Goal: Task Accomplishment & Management: Manage account settings

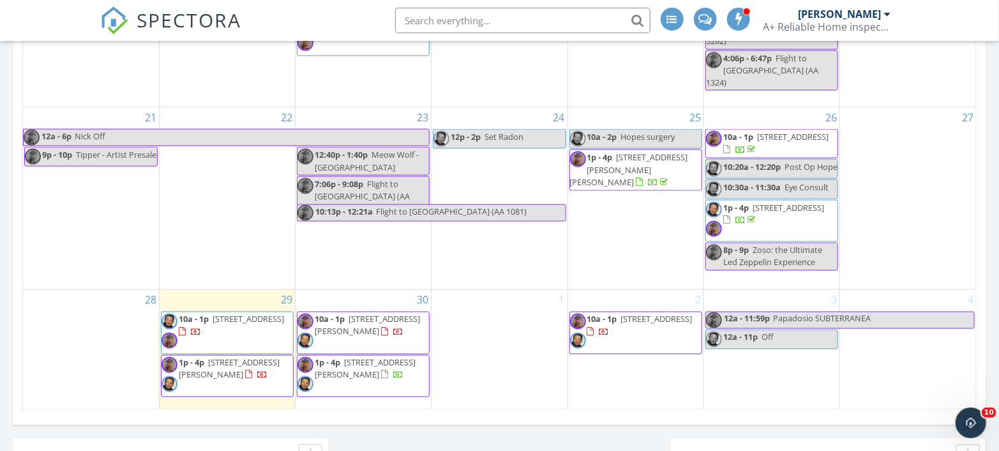
scroll to position [1916, 1020]
click at [228, 322] on span "202 Hemlock St, Alcoa 37701" at bounding box center [247, 318] width 71 height 11
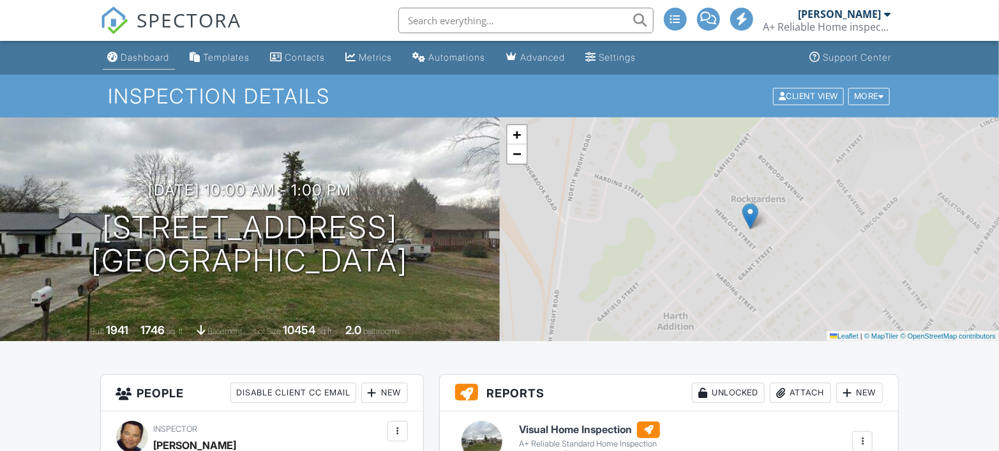
click at [142, 58] on div "Dashboard" at bounding box center [145, 57] width 48 height 11
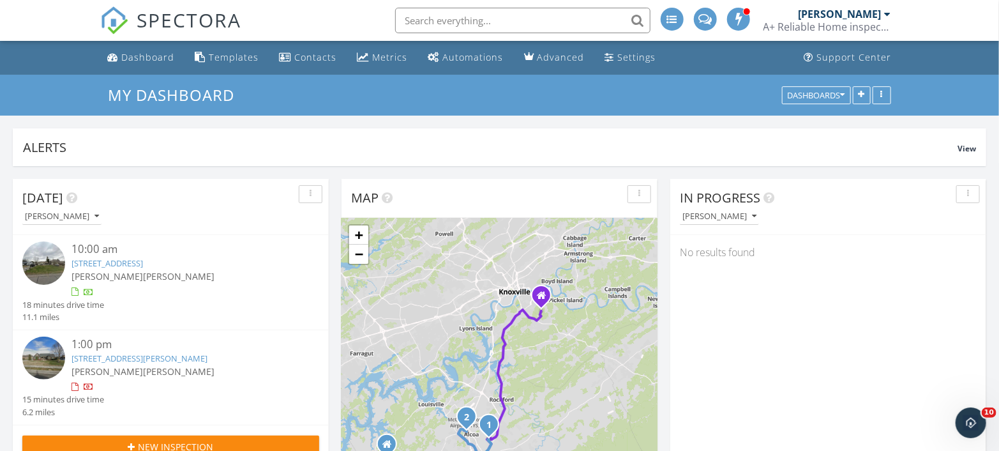
click at [119, 271] on span "[PERSON_NAME]" at bounding box center [106, 276] width 71 height 12
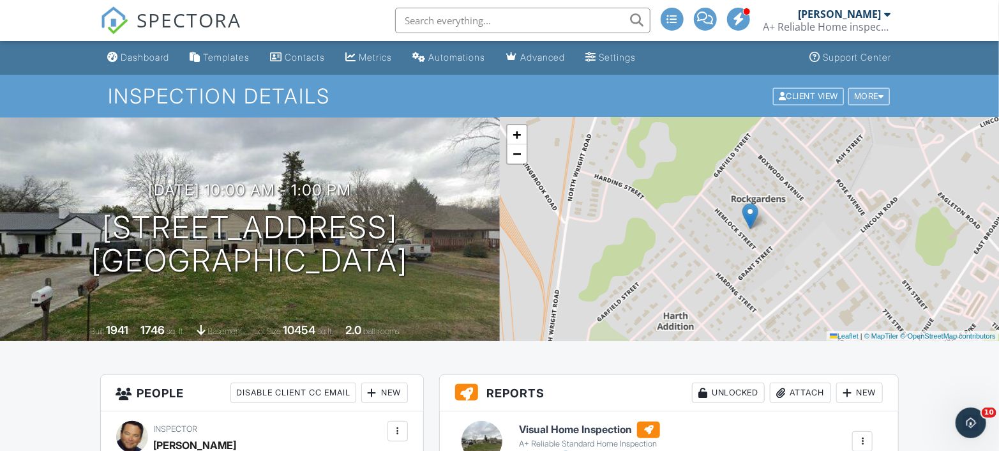
click at [881, 95] on div at bounding box center [881, 96] width 6 height 8
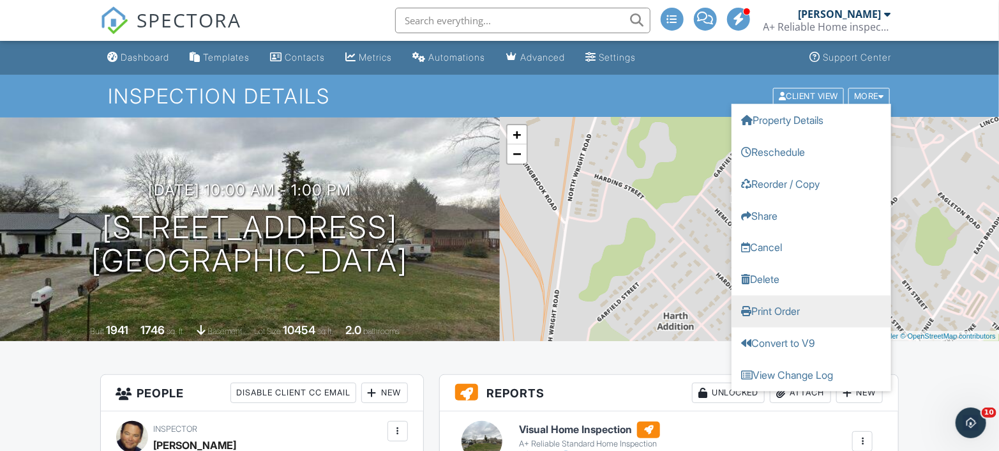
click at [789, 313] on link "Print Order" at bounding box center [811, 311] width 160 height 32
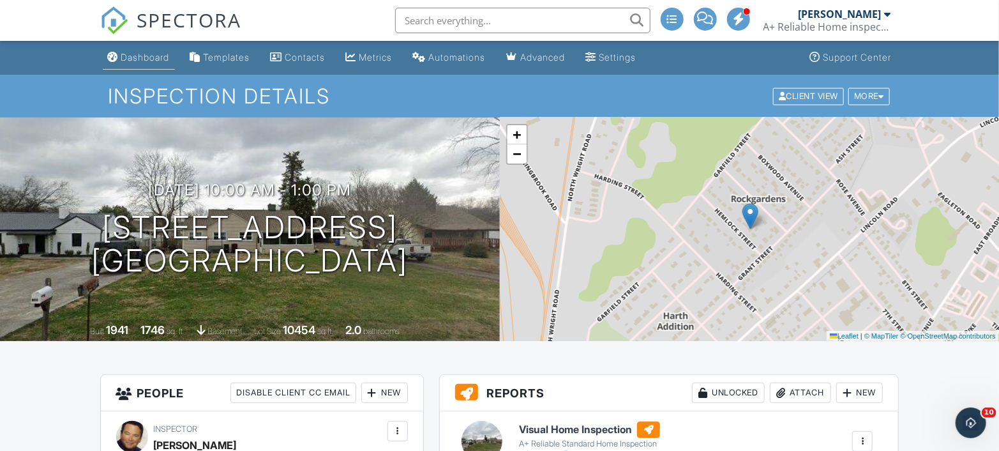
click at [131, 59] on div "Dashboard" at bounding box center [145, 57] width 48 height 11
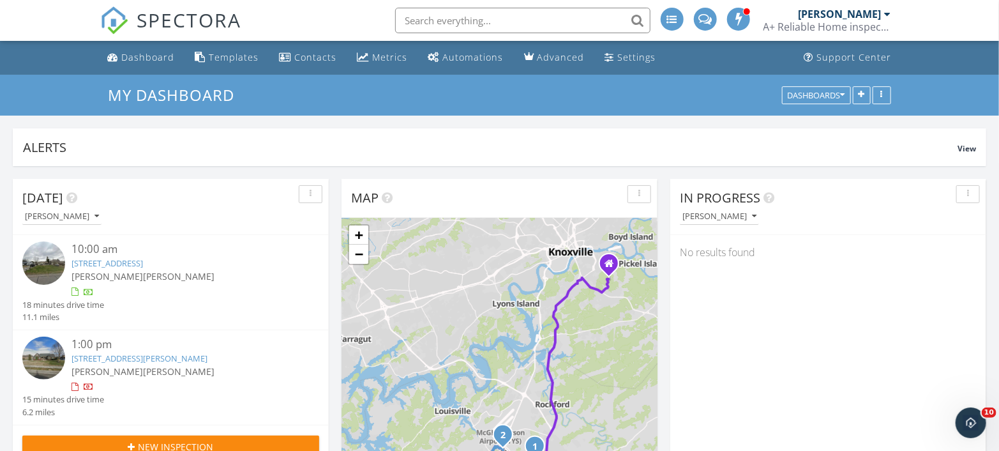
click at [109, 359] on link "[STREET_ADDRESS][PERSON_NAME]" at bounding box center [139, 357] width 136 height 11
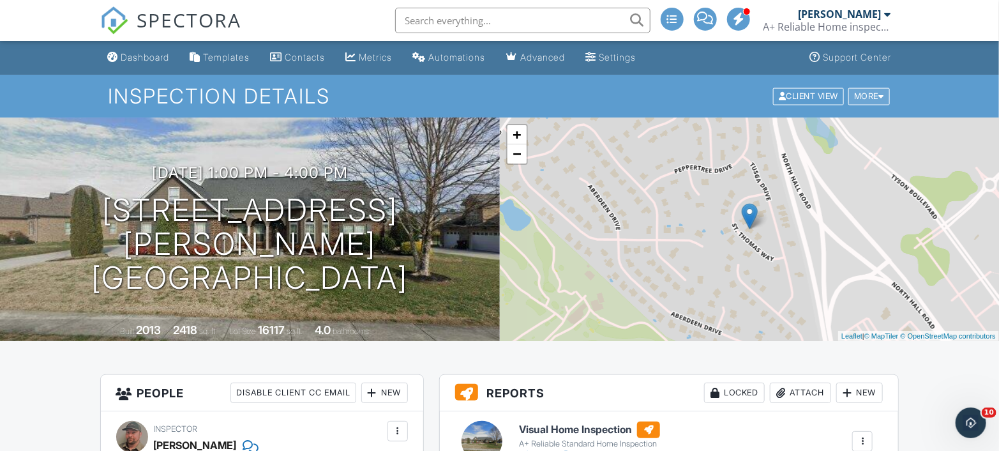
click at [883, 89] on div "More" at bounding box center [868, 95] width 41 height 17
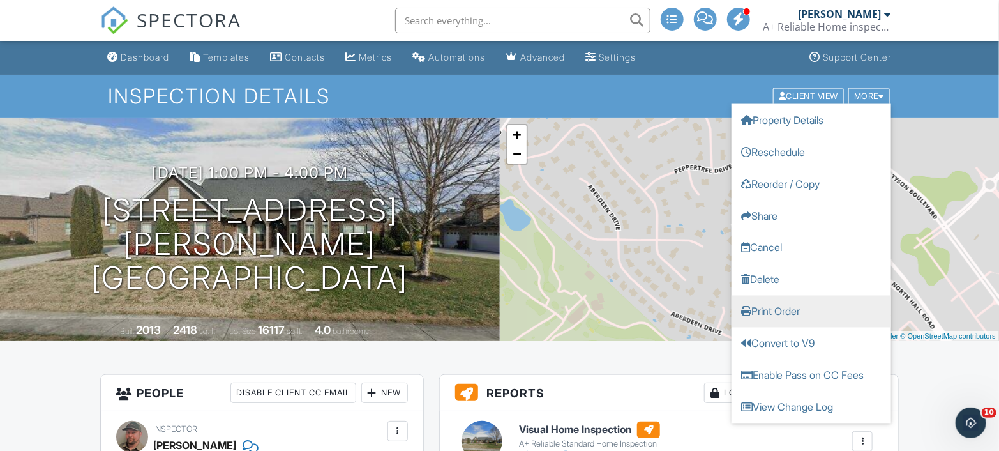
click at [764, 301] on link "Print Order" at bounding box center [811, 311] width 160 height 32
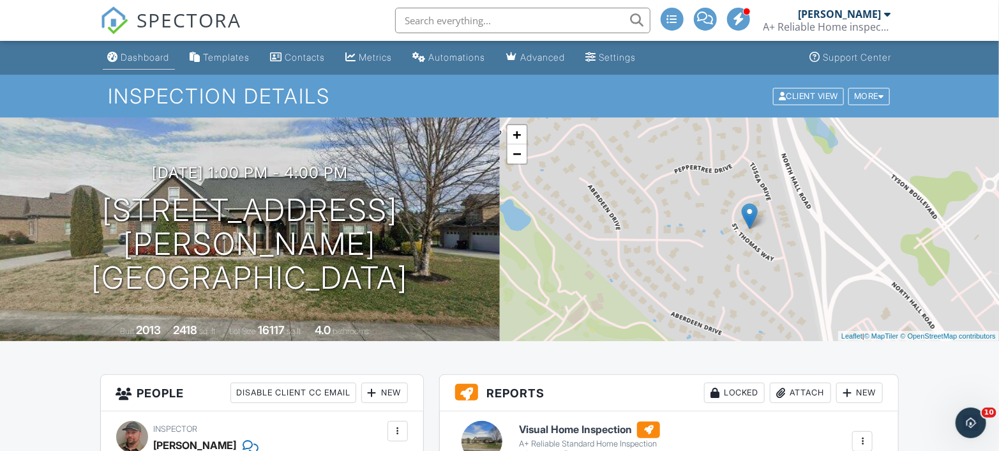
click at [149, 57] on div "Dashboard" at bounding box center [145, 57] width 48 height 11
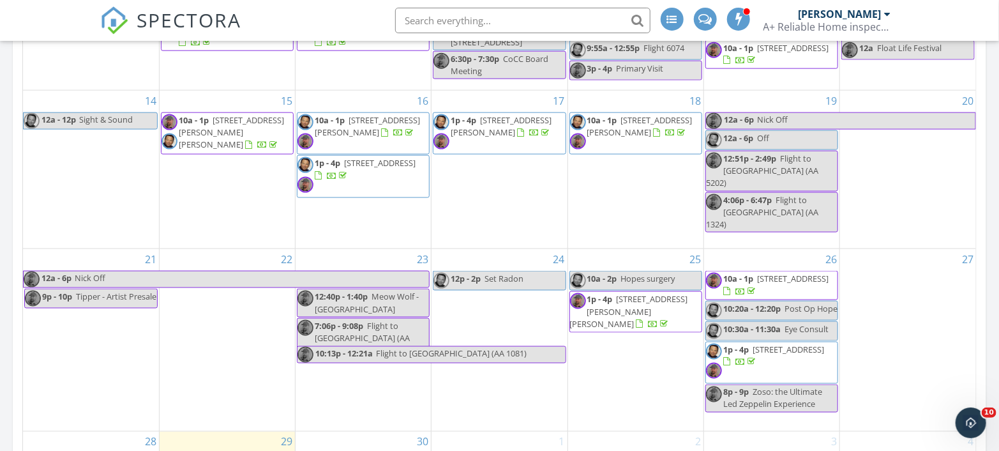
scroll to position [921, 0]
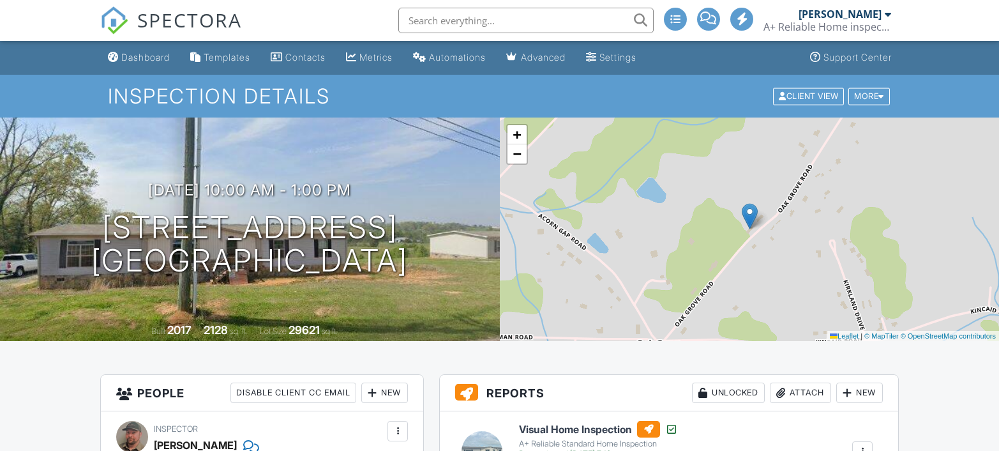
click at [802, 382] on div "Attach" at bounding box center [800, 392] width 61 height 20
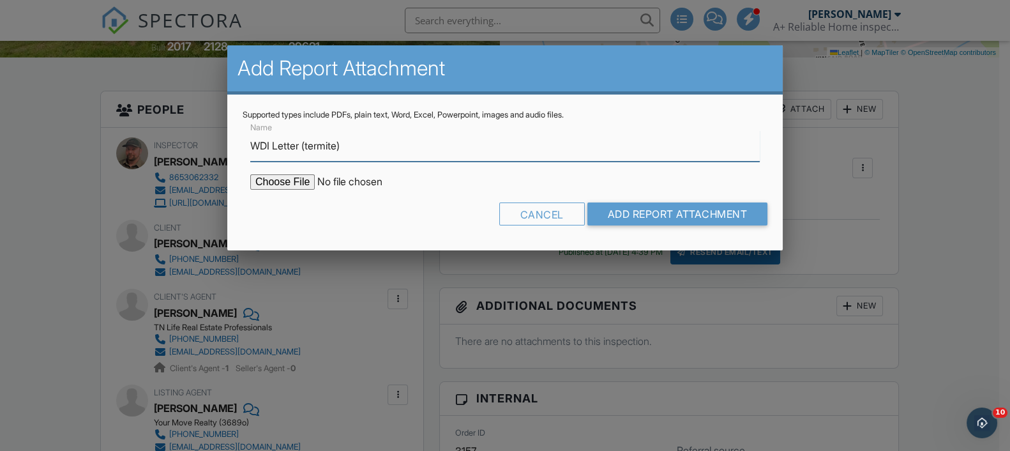
type input "WDI Letter (termite)"
click at [299, 184] on input "file" at bounding box center [358, 181] width 217 height 15
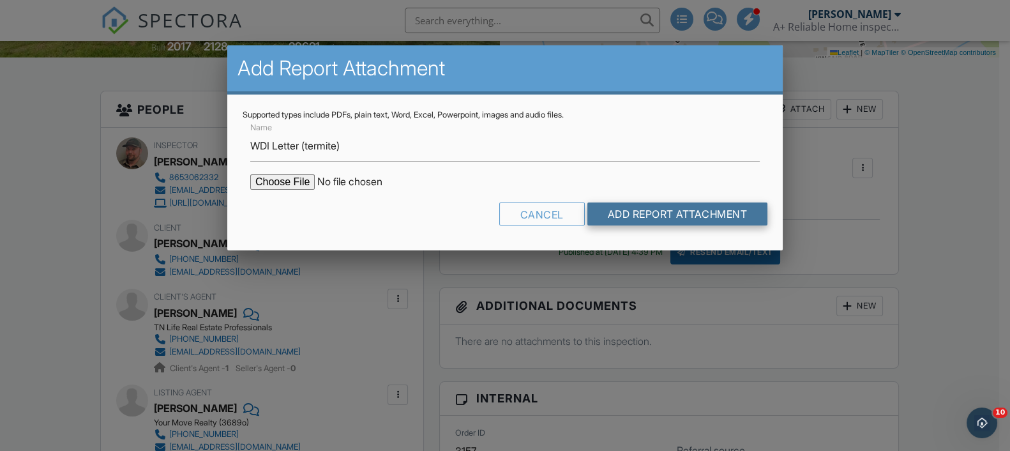
click at [654, 212] on input "Add Report Attachment" at bounding box center [677, 213] width 181 height 23
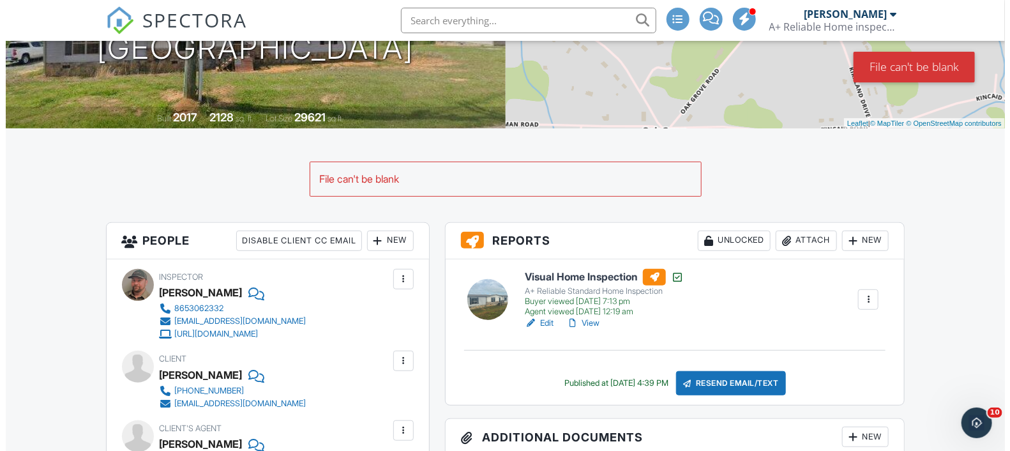
scroll to position [142, 0]
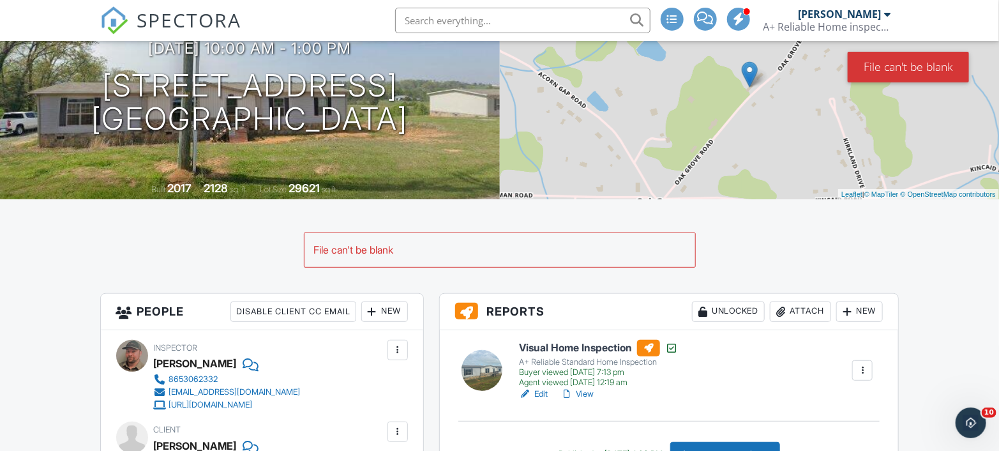
click at [794, 309] on div "Attach" at bounding box center [800, 311] width 61 height 20
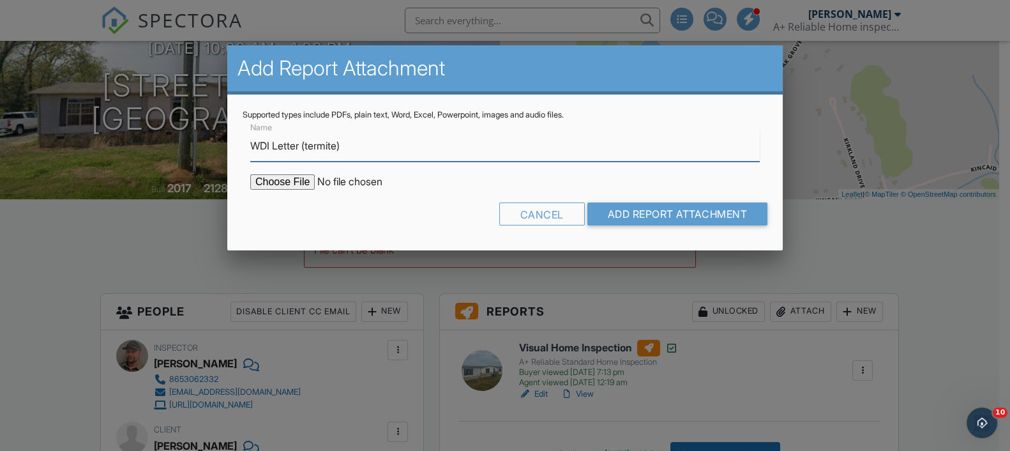
type input "WDI Letter (termite)"
click at [294, 181] on input "file" at bounding box center [358, 181] width 217 height 15
type input "C:\fakepath\1115 Oak Grove Rd.pdf"
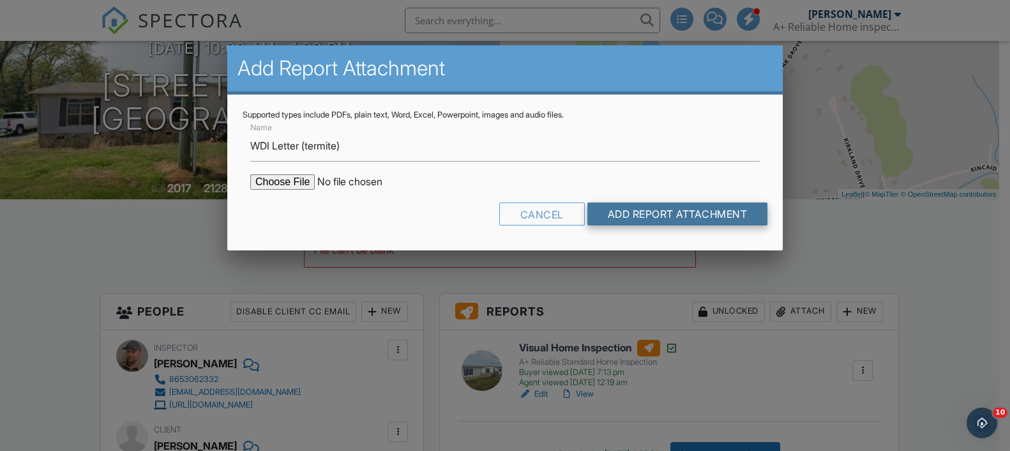
click at [680, 205] on input "Add Report Attachment" at bounding box center [677, 213] width 181 height 23
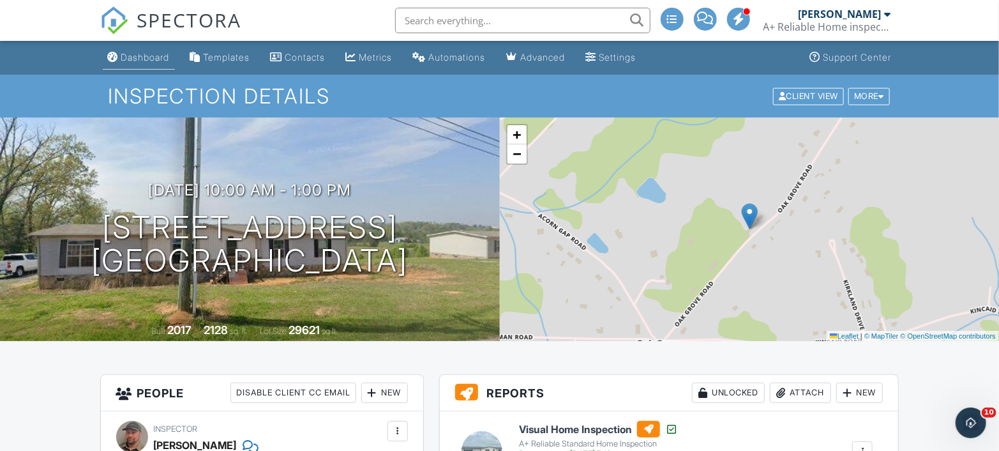
click at [135, 56] on div "Dashboard" at bounding box center [145, 57] width 48 height 11
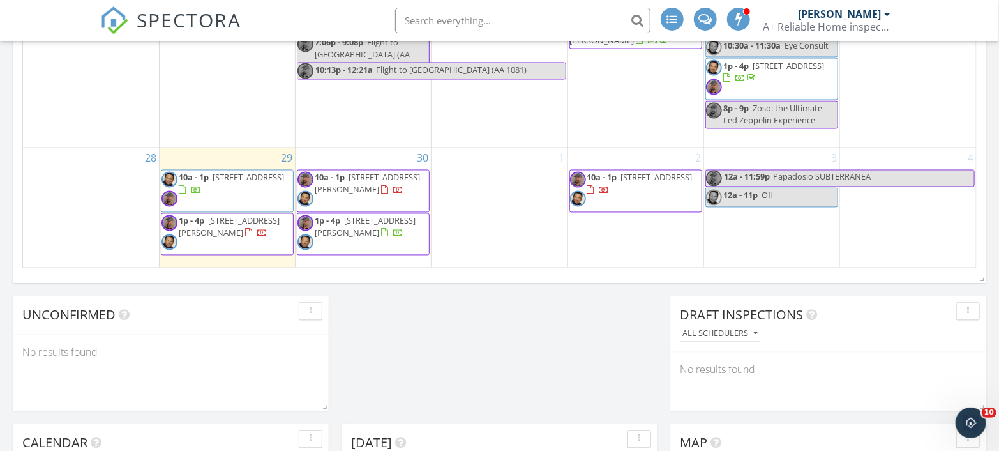
scroll to position [921, 0]
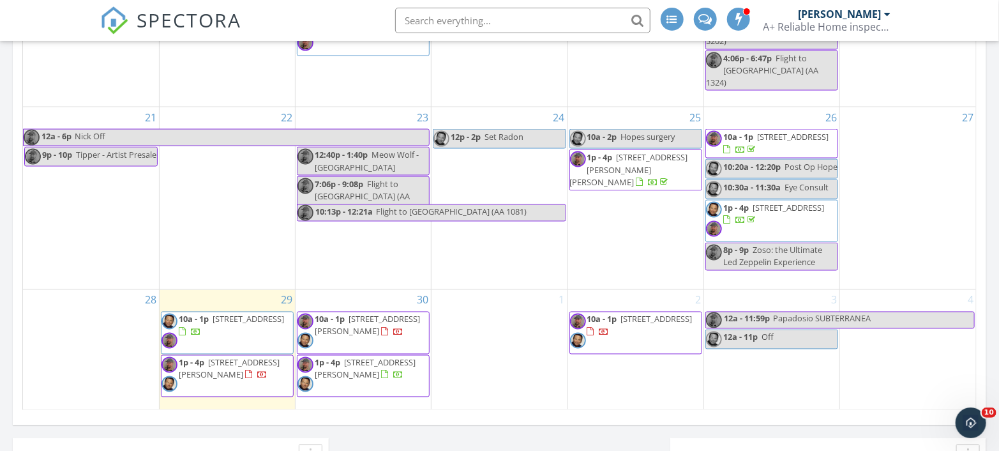
click at [763, 206] on span "1620 Scenic Dr , Maryville 37803" at bounding box center [787, 207] width 71 height 11
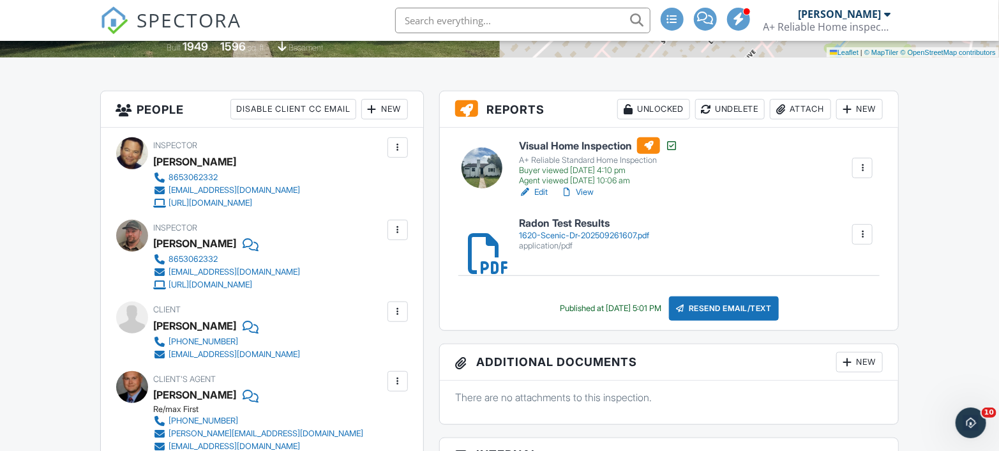
click at [805, 108] on div "Attach" at bounding box center [800, 109] width 61 height 20
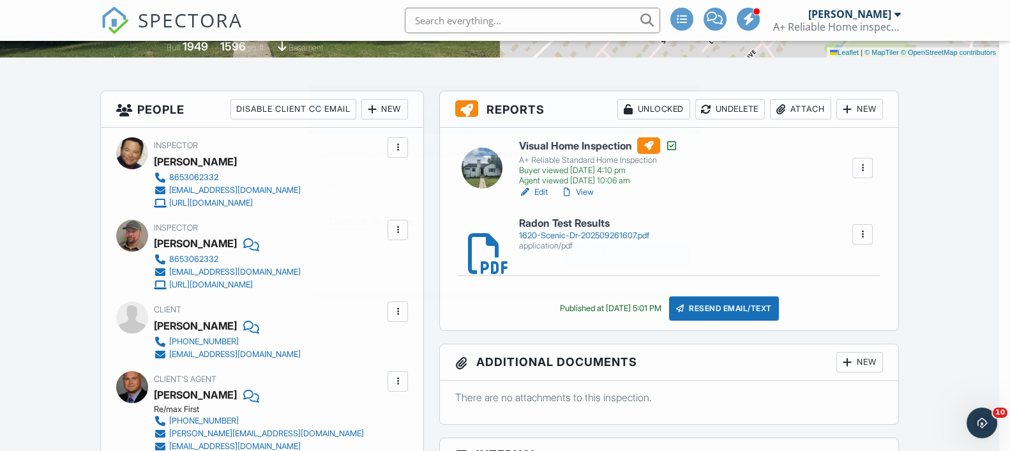
click at [805, 108] on div at bounding box center [505, 217] width 1010 height 563
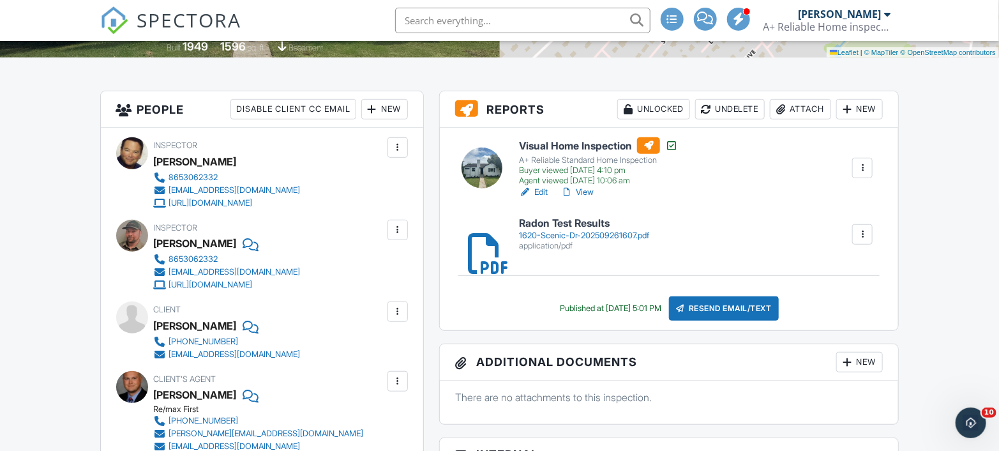
click at [805, 108] on div "Attach" at bounding box center [800, 109] width 61 height 20
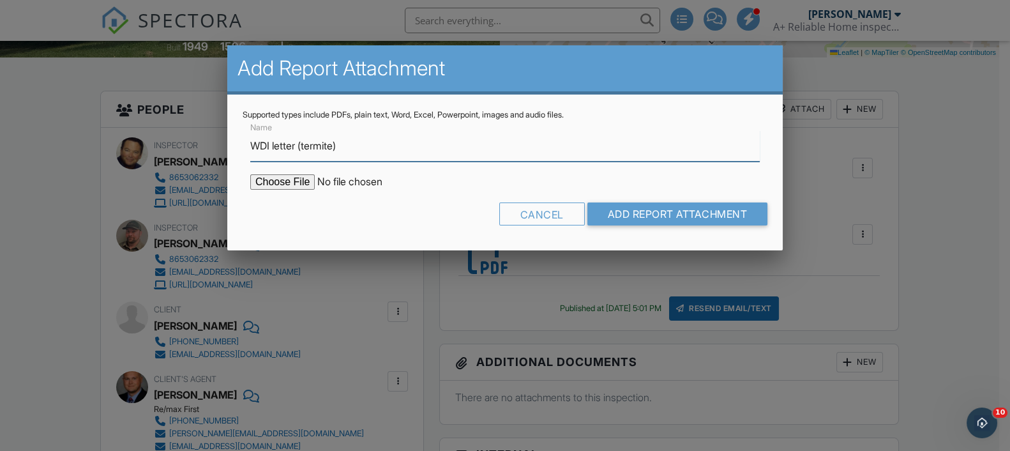
type input "WDI letter (termite)"
click at [258, 183] on input "file" at bounding box center [358, 181] width 217 height 15
type input "C:\fakepath\1620 Scenic Dr.pdf"
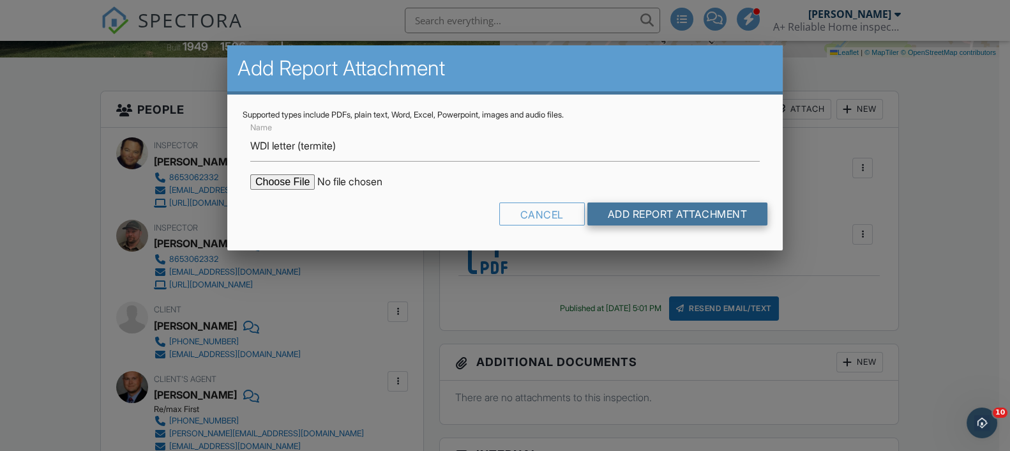
click at [641, 212] on input "Add Report Attachment" at bounding box center [677, 213] width 181 height 23
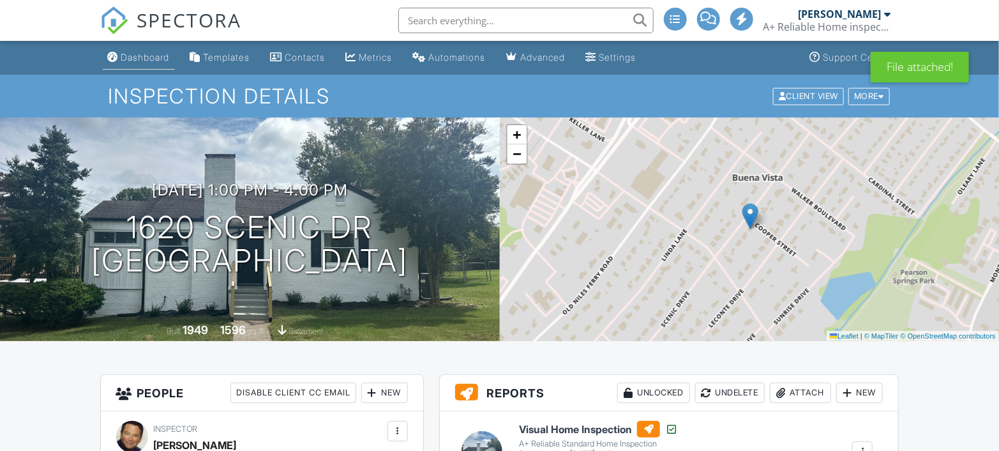
click at [145, 61] on div "Dashboard" at bounding box center [145, 57] width 48 height 11
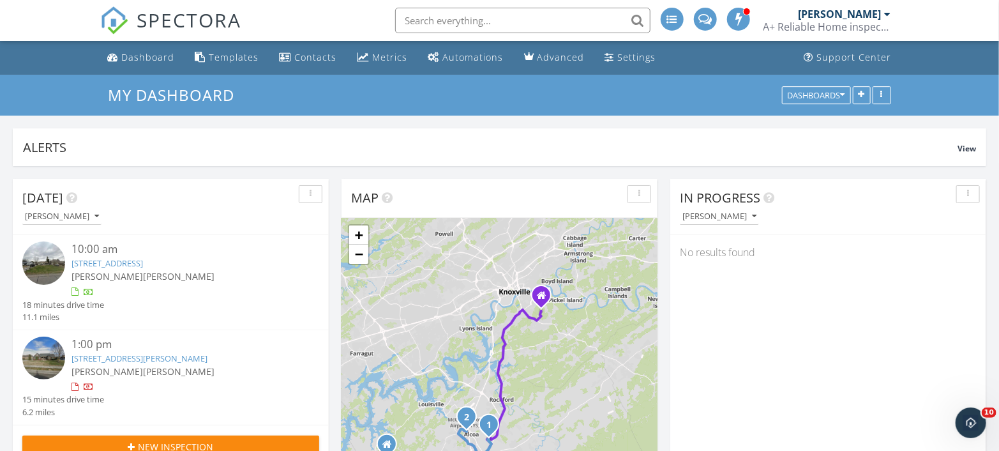
click at [98, 260] on link "202 Hemlock St, Alcoa, TN 37701" at bounding box center [106, 262] width 71 height 11
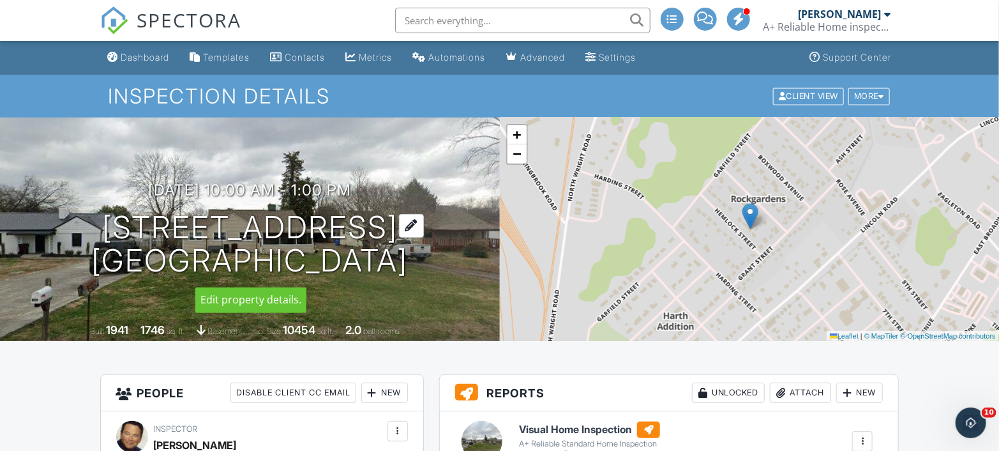
click at [399, 225] on div at bounding box center [411, 226] width 25 height 24
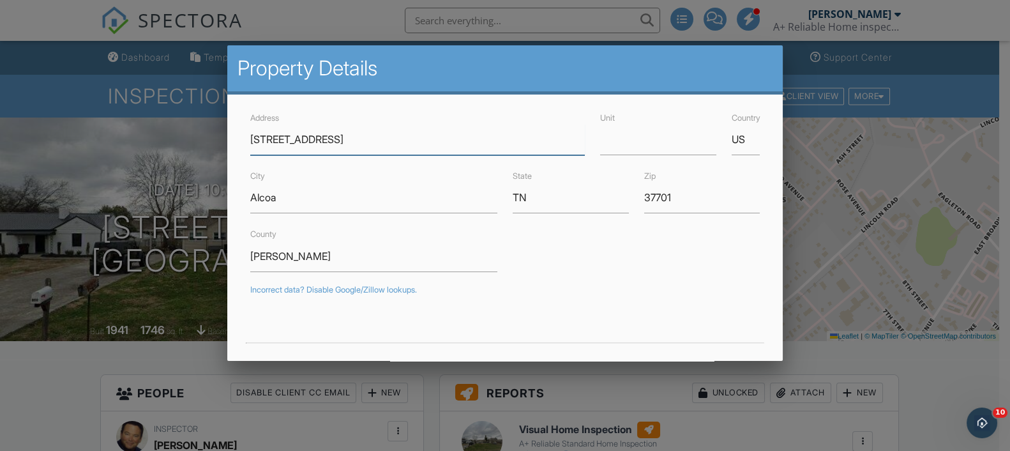
click at [269, 135] on input "202 Hemlock St" at bounding box center [417, 139] width 334 height 31
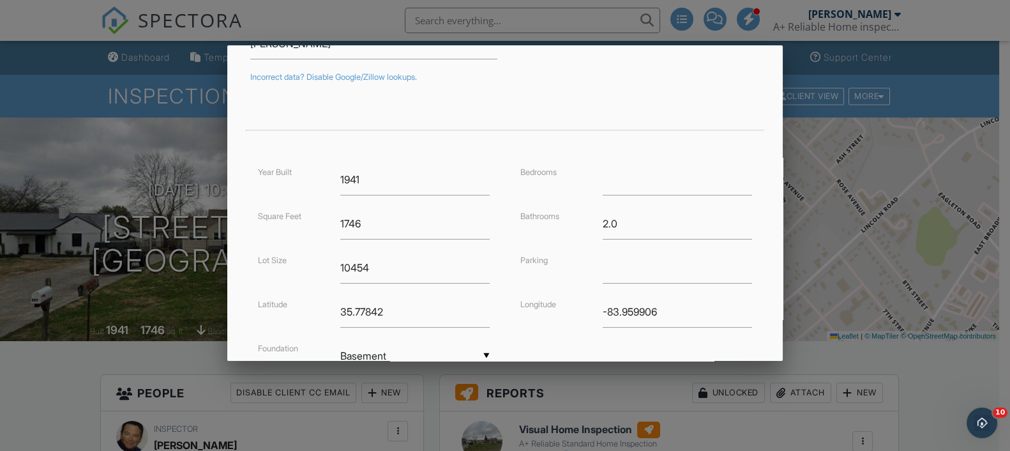
scroll to position [320, 0]
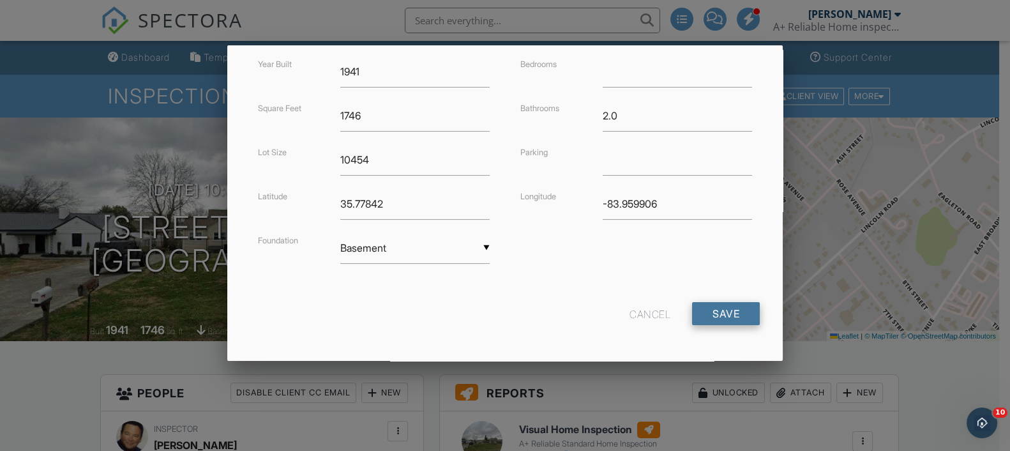
click at [712, 309] on input "Save" at bounding box center [726, 313] width 68 height 23
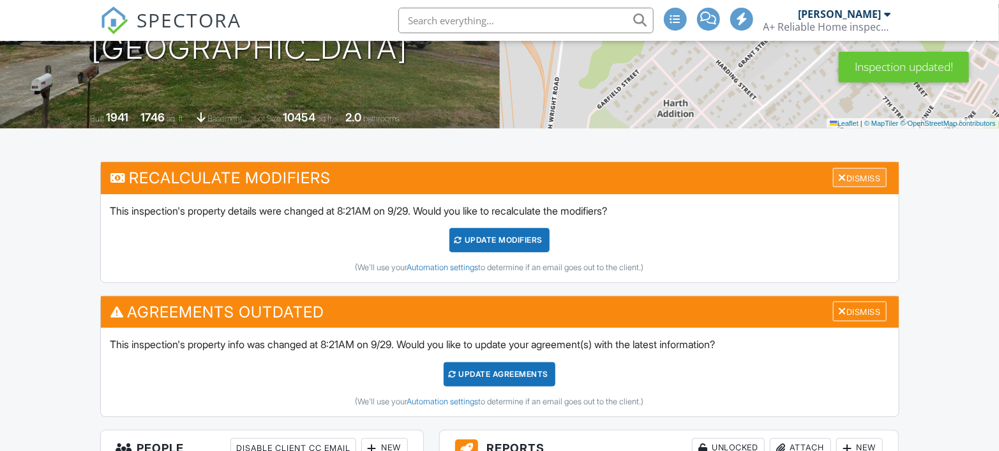
click at [867, 175] on div "Dismiss" at bounding box center [860, 178] width 54 height 20
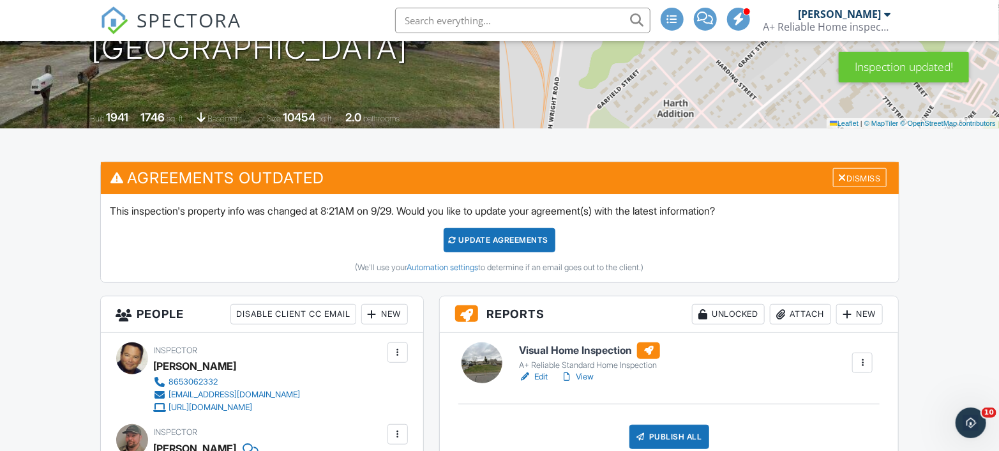
click at [867, 175] on div "Dismiss" at bounding box center [860, 178] width 54 height 20
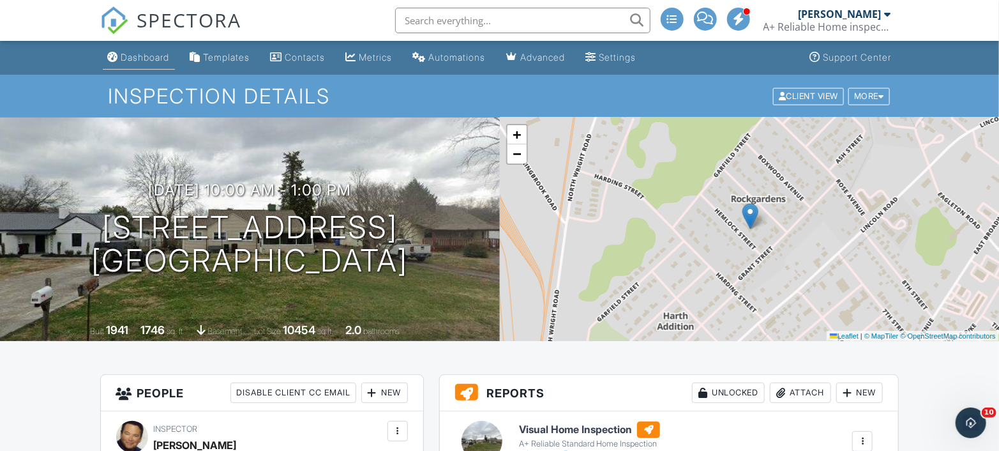
click at [154, 58] on div "Dashboard" at bounding box center [145, 57] width 48 height 11
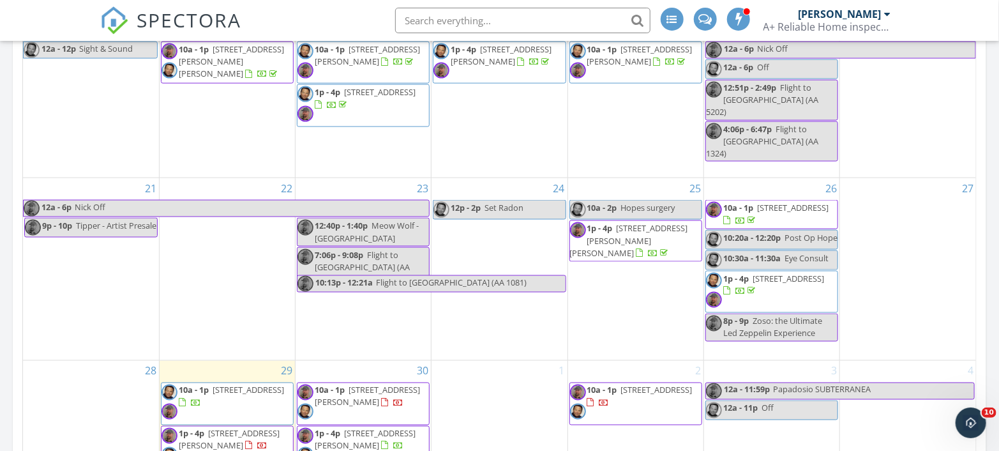
scroll to position [992, 0]
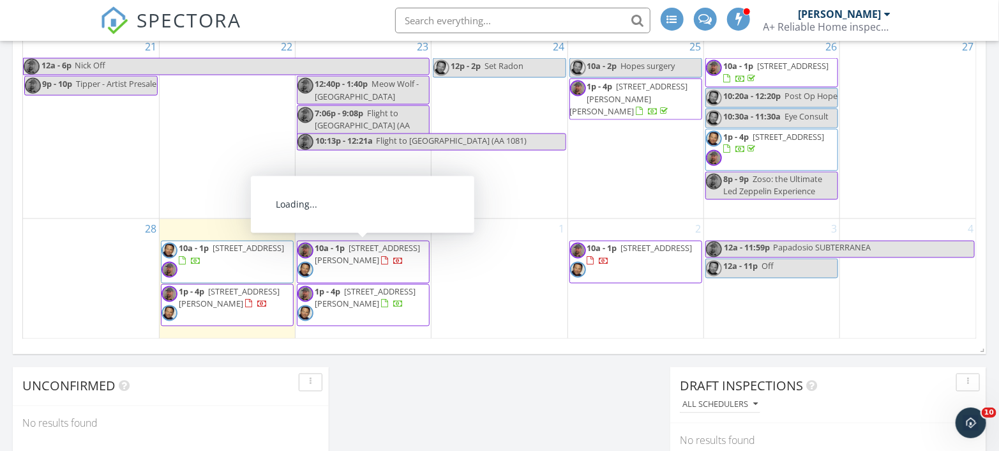
drag, startPoint x: 371, startPoint y: 279, endPoint x: 355, endPoint y: 256, distance: 27.6
click at [355, 256] on span "523 Arthur Ave, Maryville 37804" at bounding box center [367, 254] width 105 height 24
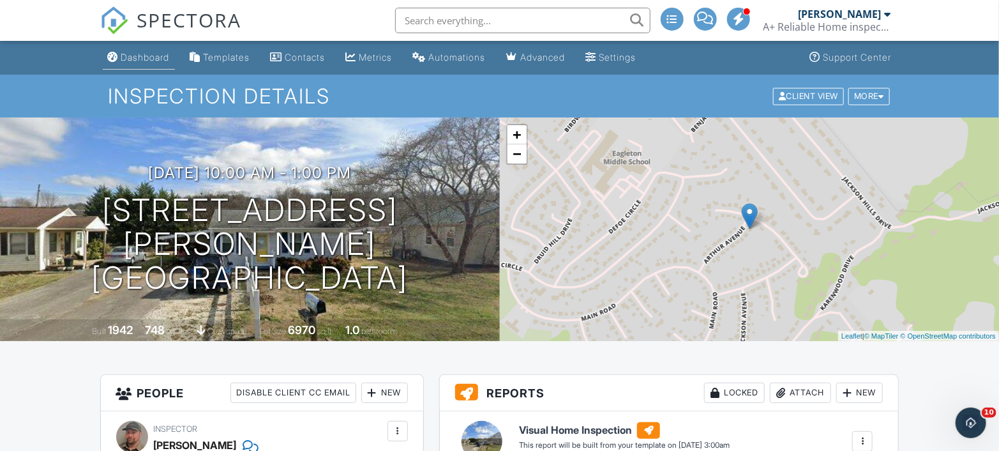
click at [145, 52] on div "Dashboard" at bounding box center [145, 57] width 48 height 11
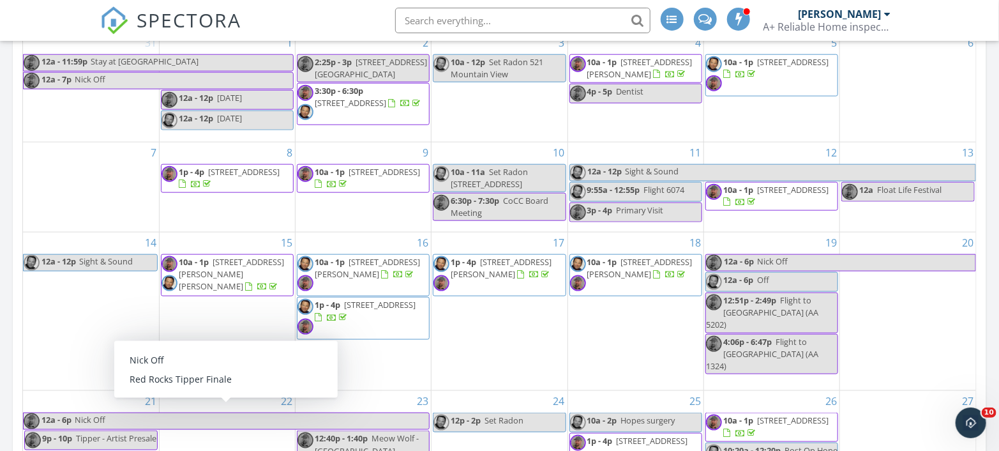
scroll to position [921, 0]
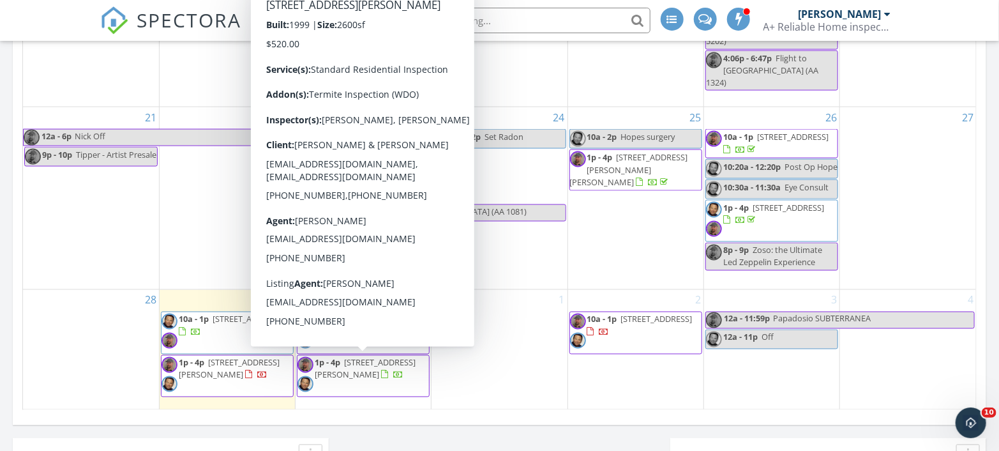
click at [342, 375] on span "[STREET_ADDRESS][PERSON_NAME]" at bounding box center [365, 369] width 101 height 24
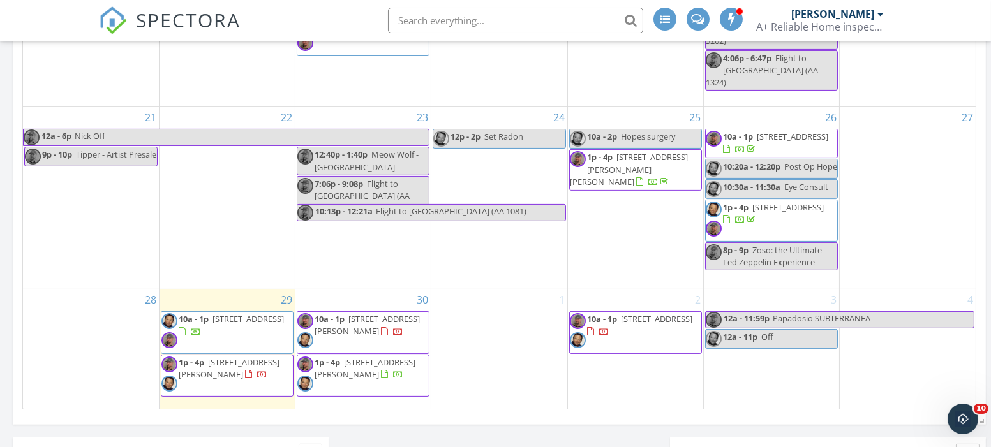
scroll to position [637844, 637805]
